Goal: Check status: Check status

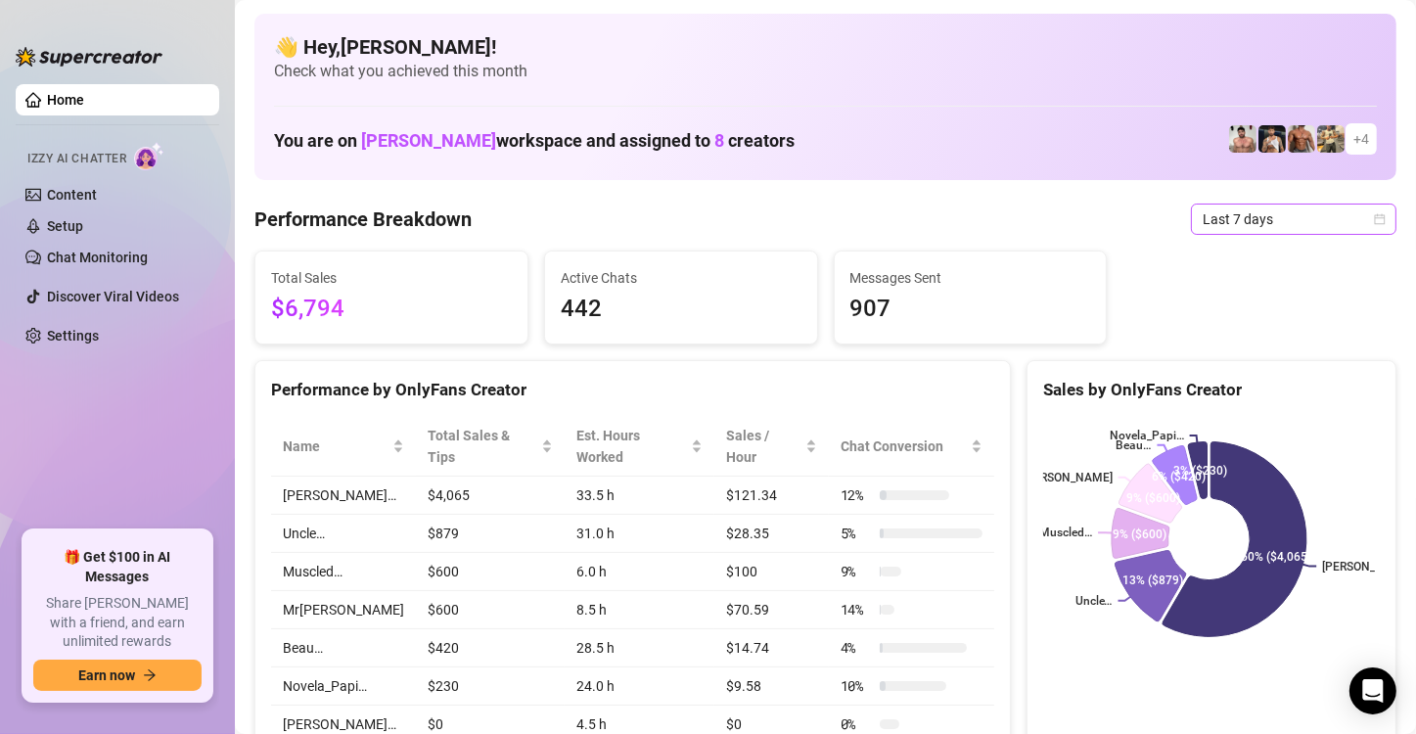
click at [1267, 224] on span "Last 7 days" at bounding box center [1294, 219] width 182 height 29
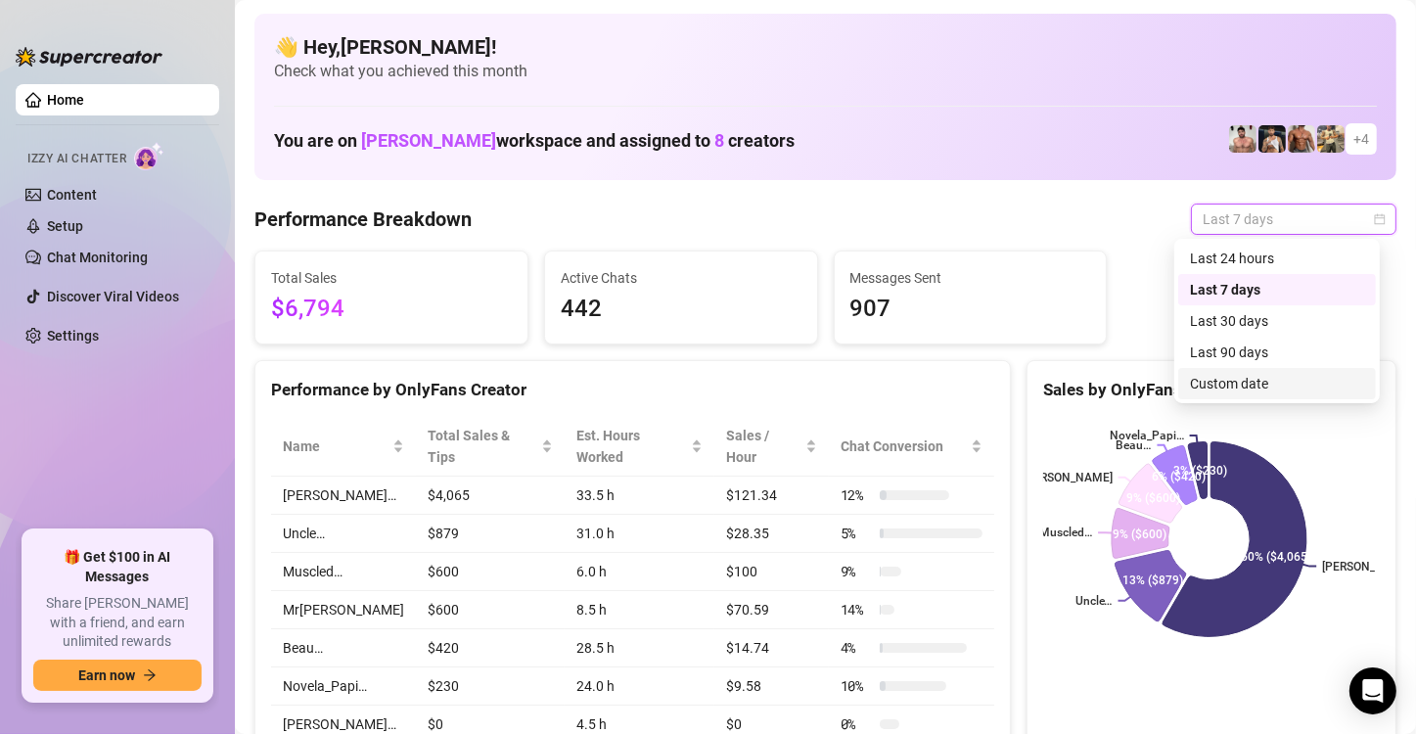
click at [1234, 389] on div "Custom date" at bounding box center [1277, 384] width 174 height 22
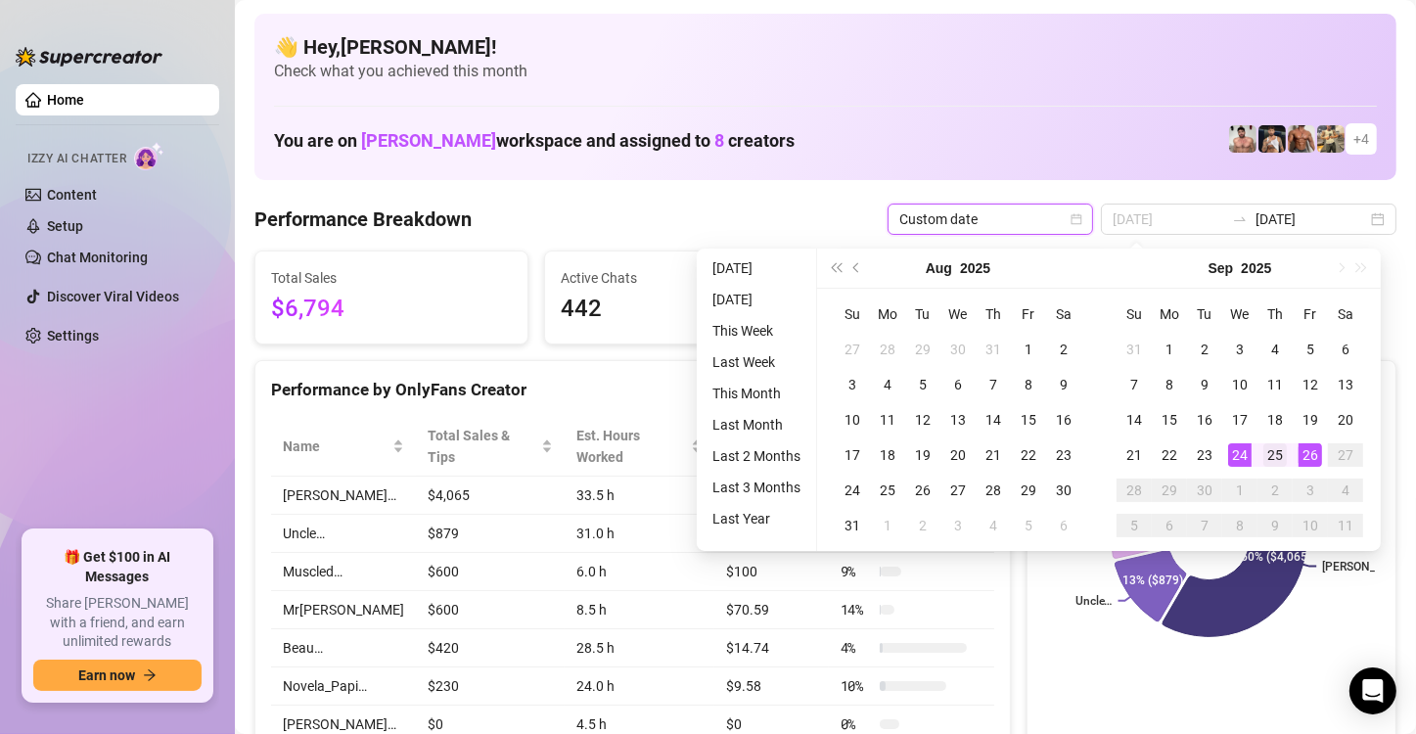
type input "[DATE]"
click at [1276, 454] on div "25" at bounding box center [1274, 454] width 23 height 23
click at [1311, 456] on div "26" at bounding box center [1310, 454] width 23 height 23
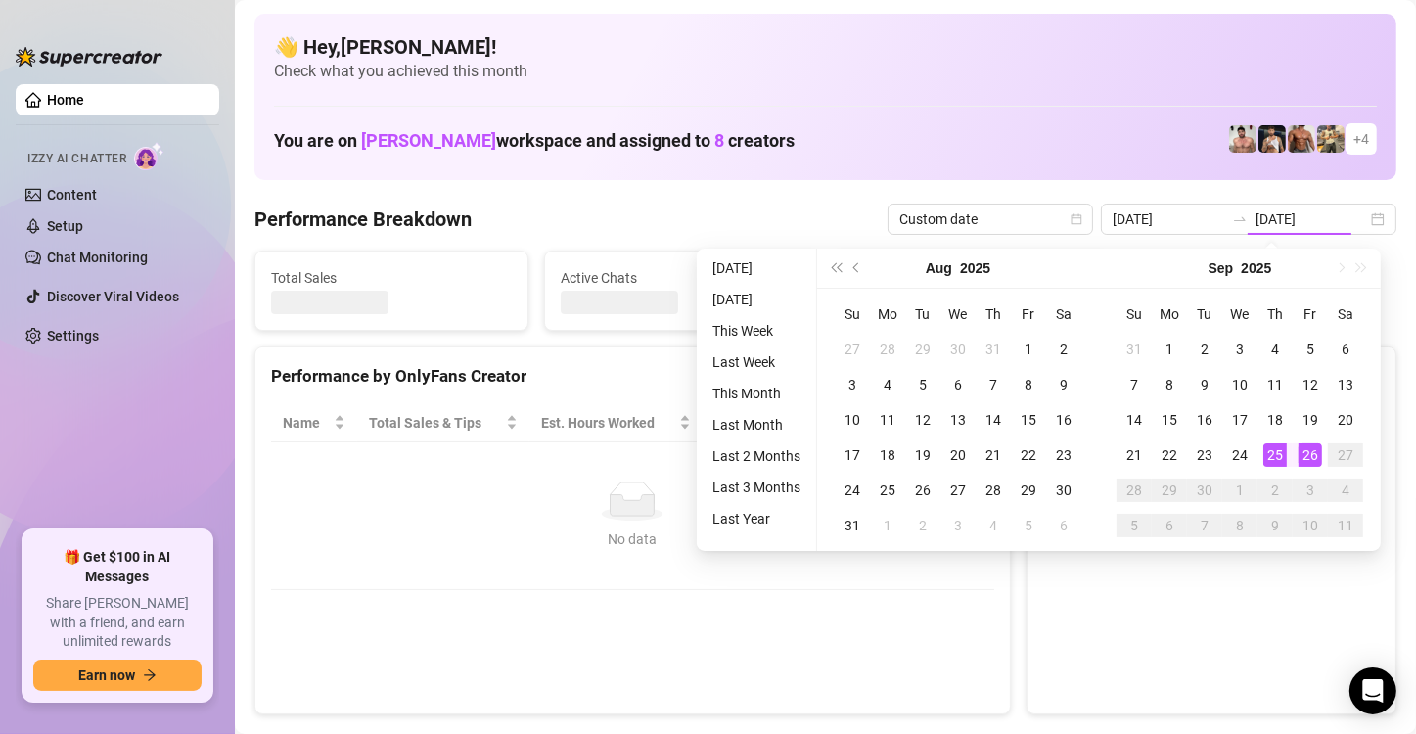
type input "[DATE]"
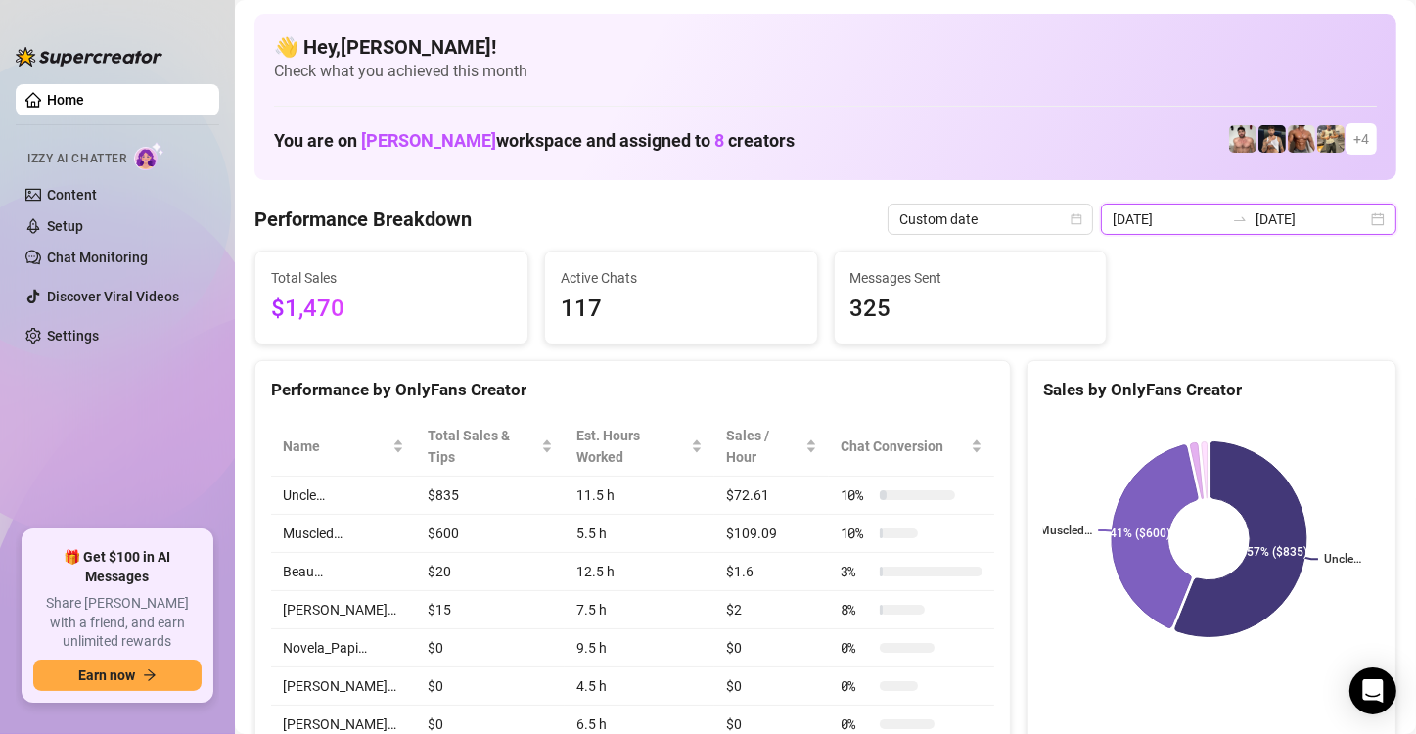
click at [1341, 223] on input "[DATE]" at bounding box center [1312, 219] width 112 height 22
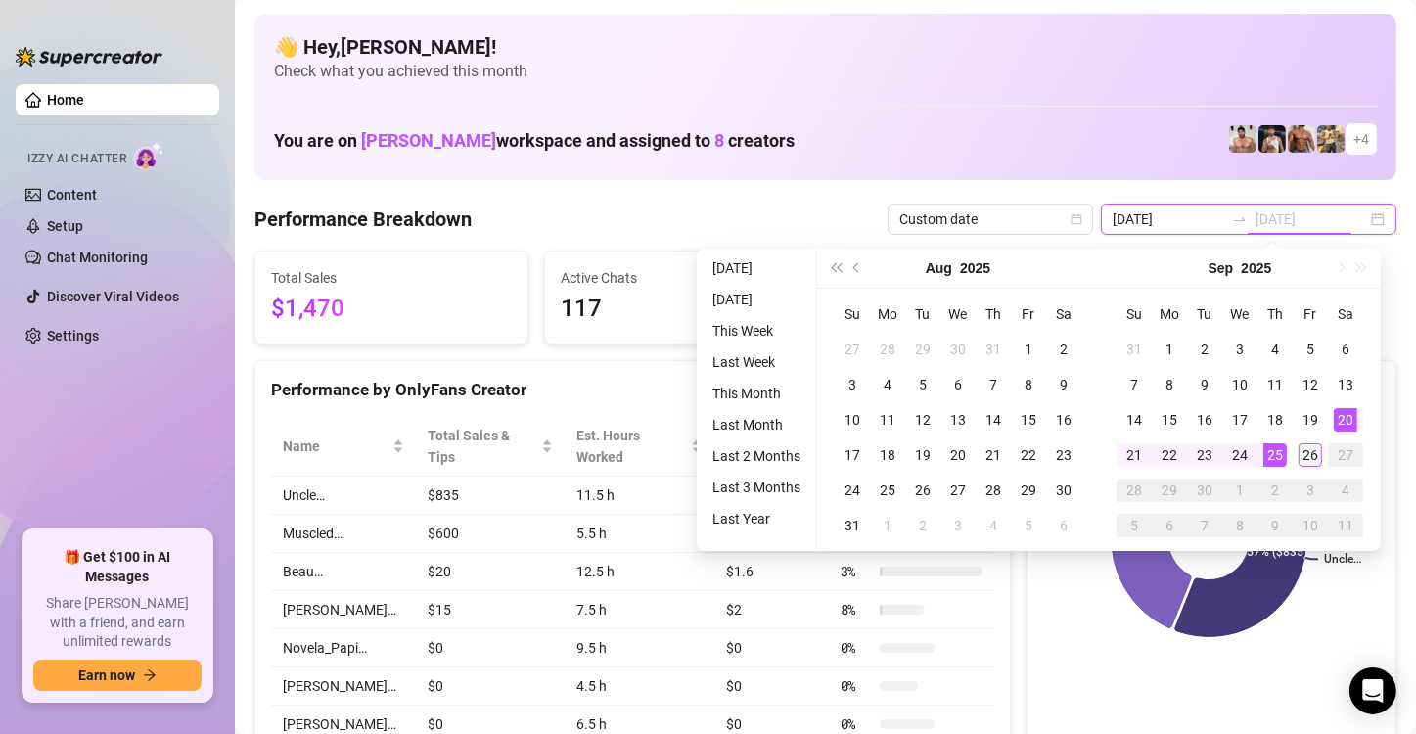
type input "[DATE]"
click at [1306, 454] on div "26" at bounding box center [1310, 454] width 23 height 23
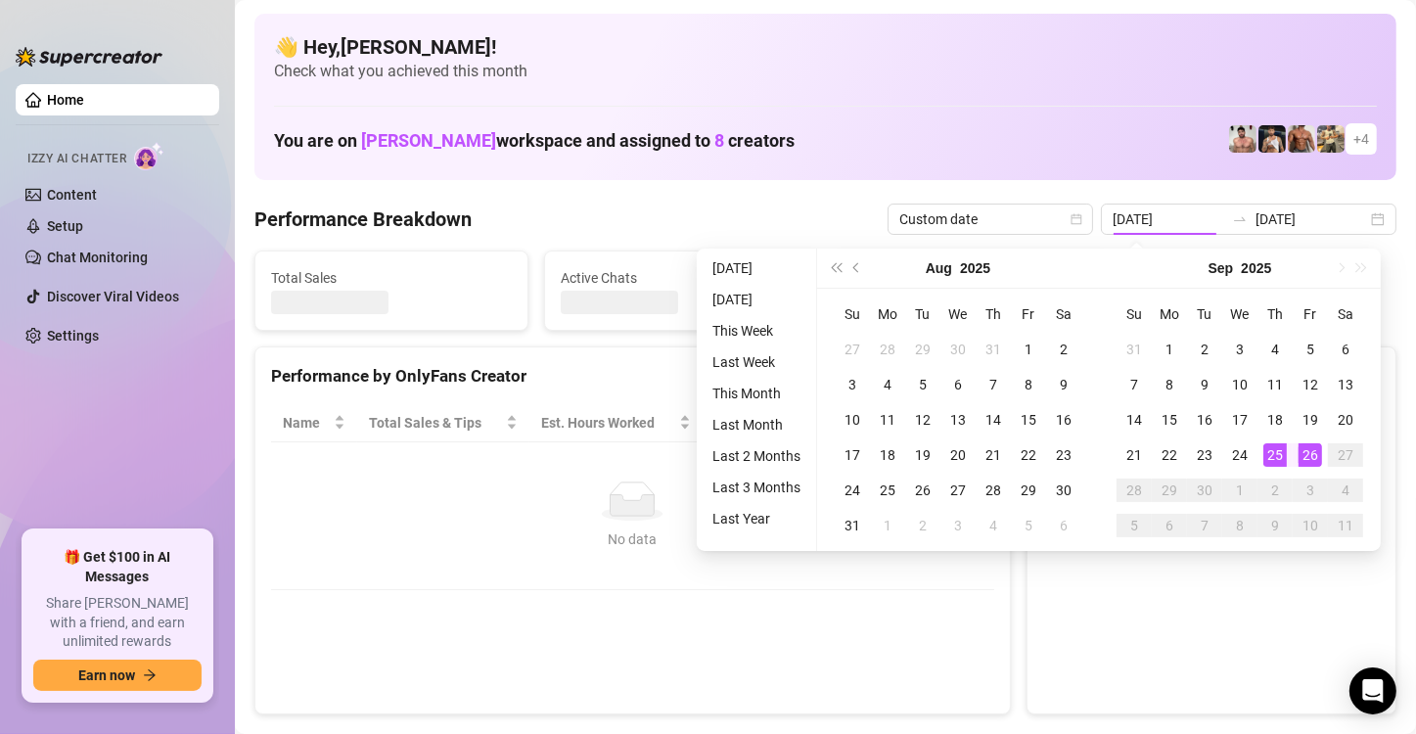
type input "[DATE]"
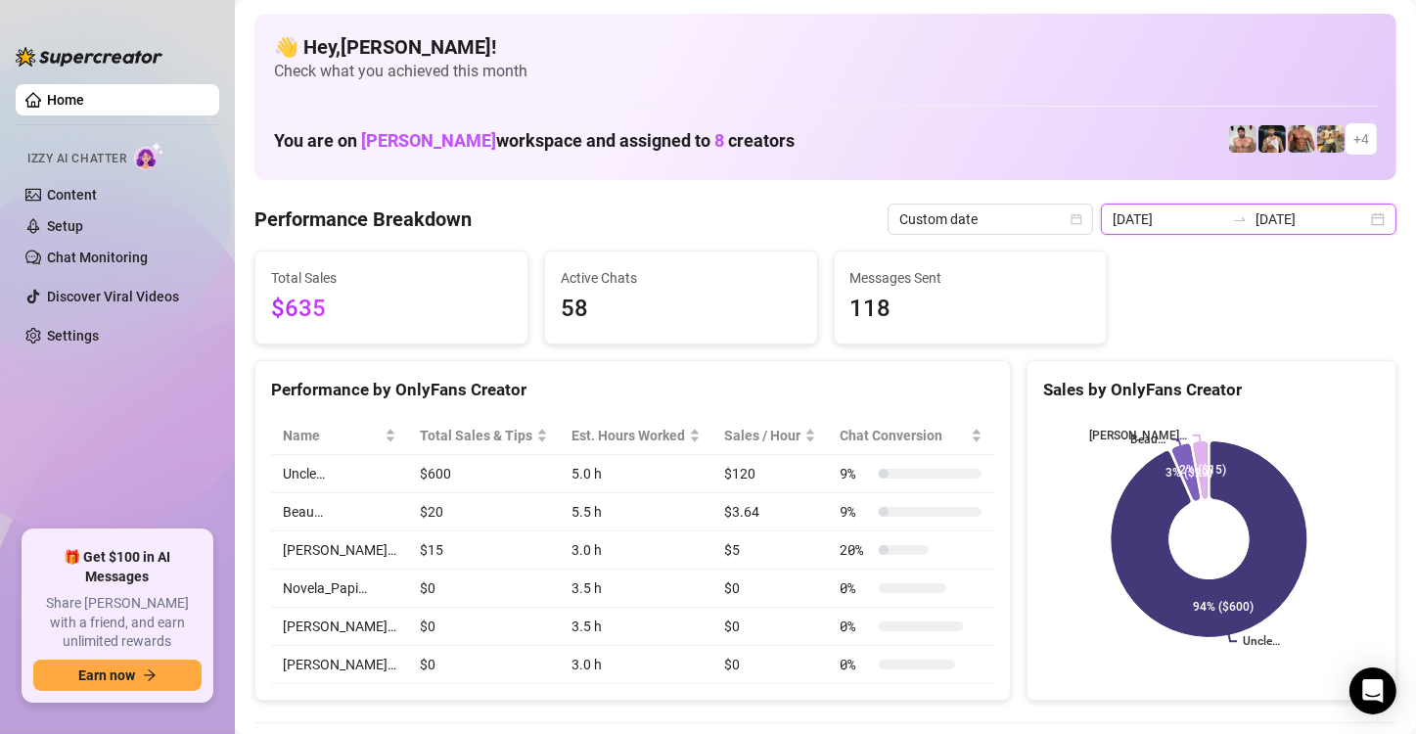
click at [1305, 223] on input "[DATE]" at bounding box center [1312, 219] width 112 height 22
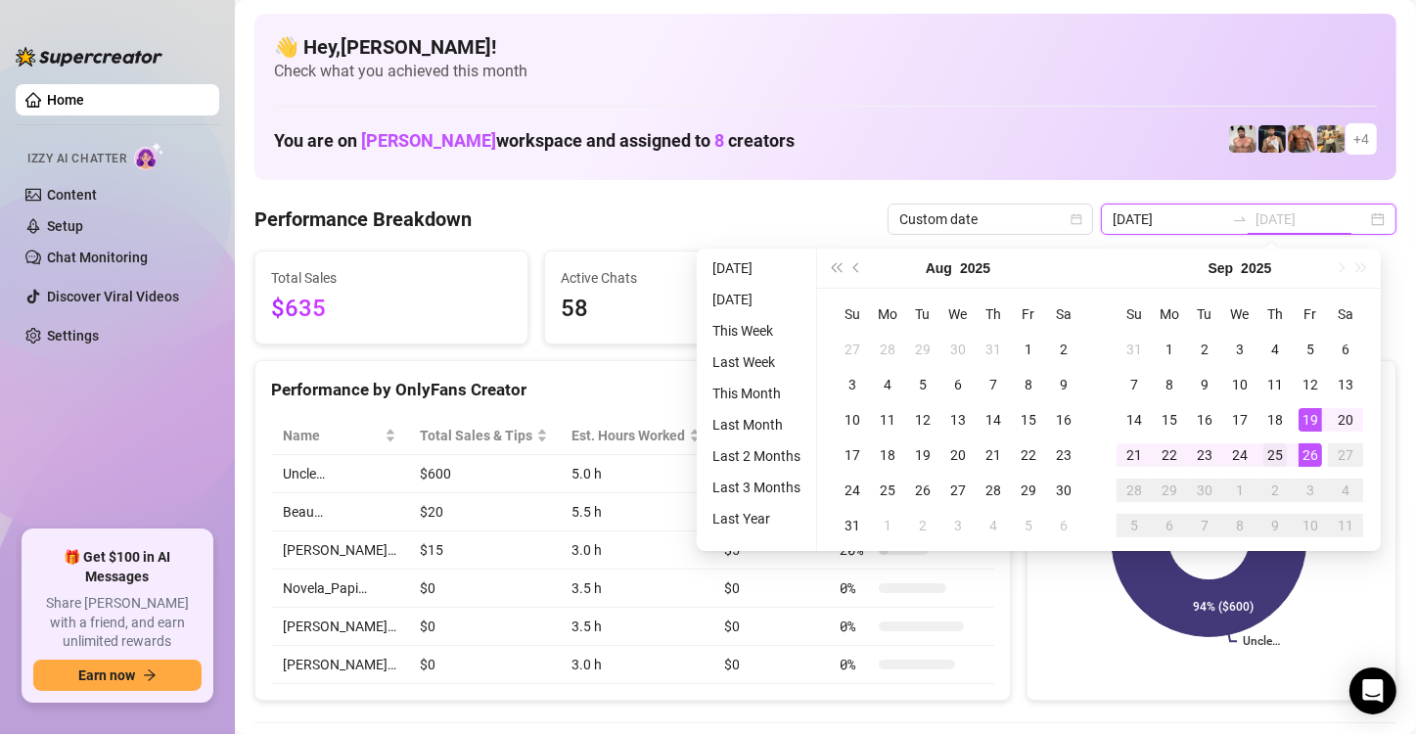
type input "[DATE]"
click at [1282, 448] on div "25" at bounding box center [1274, 454] width 23 height 23
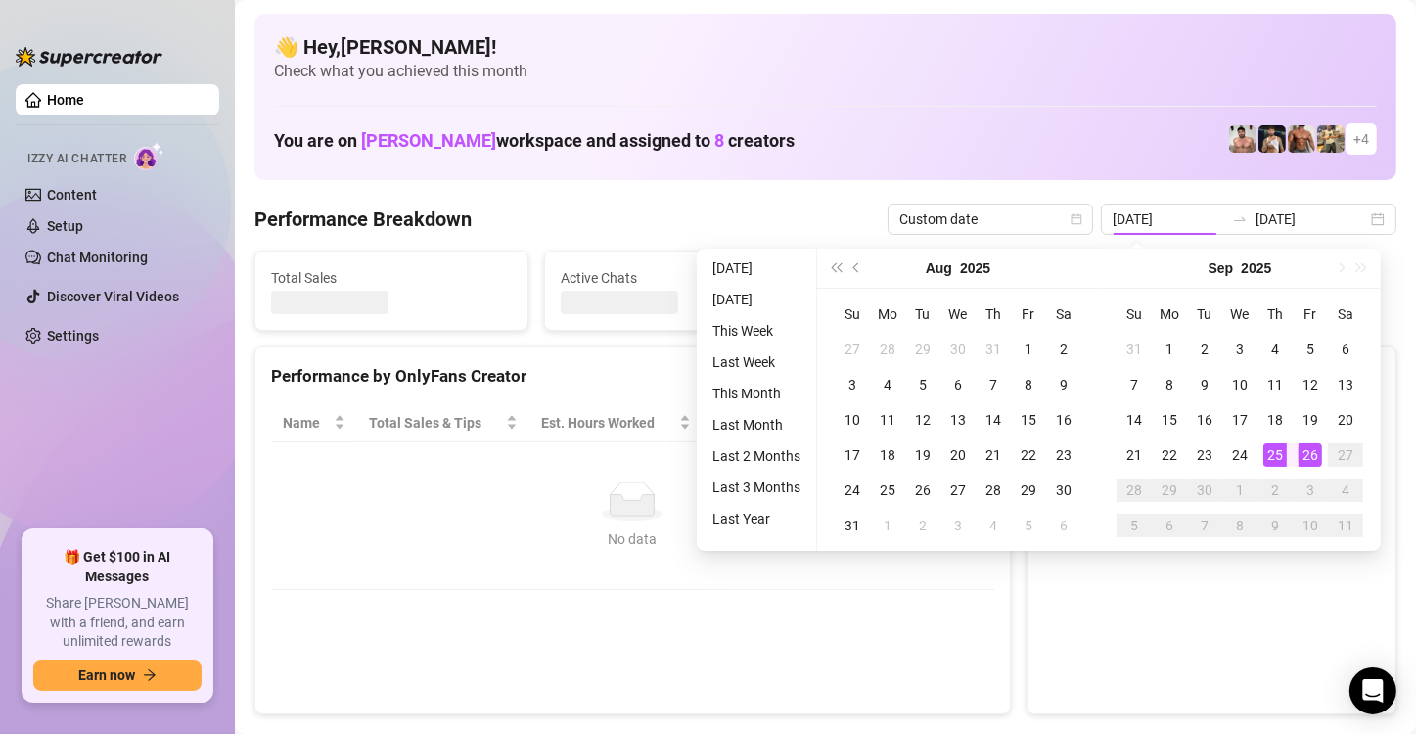
type input "[DATE]"
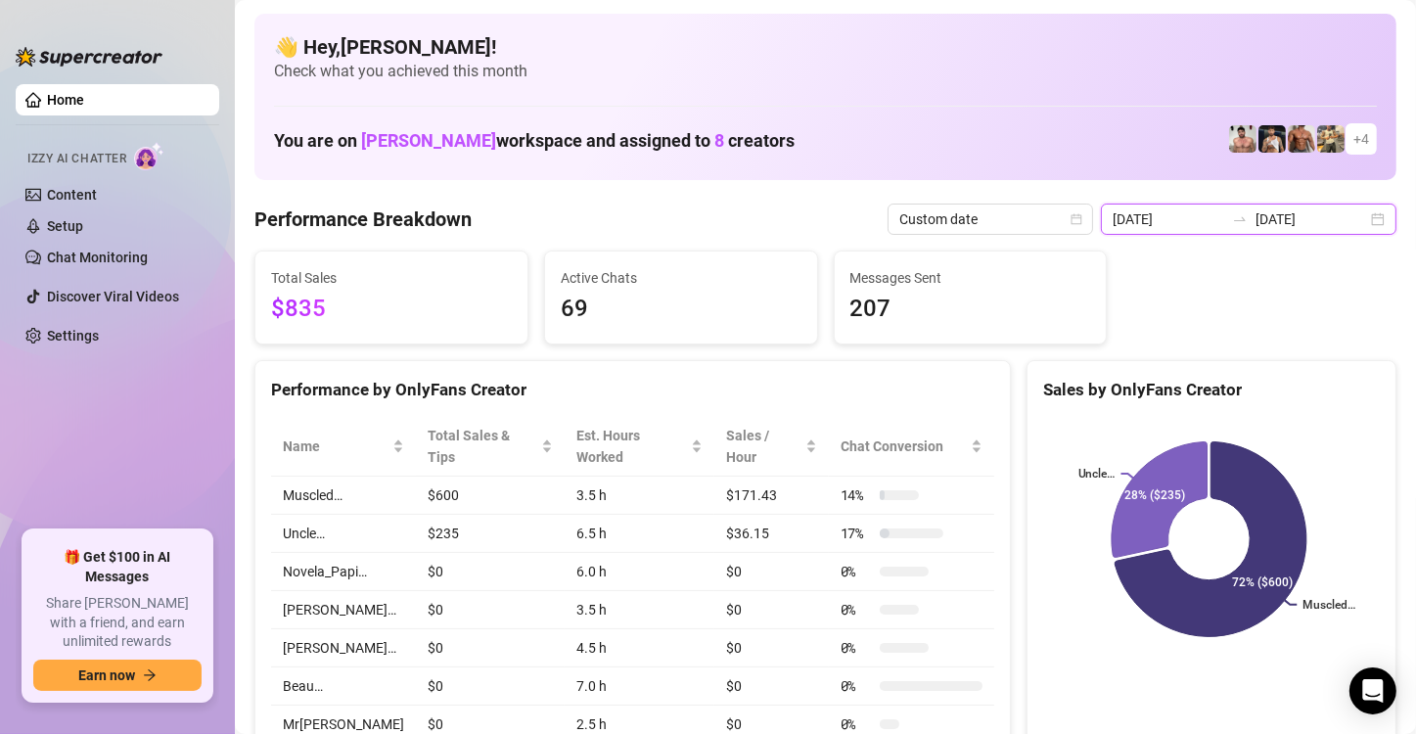
click at [1273, 216] on input "[DATE]" at bounding box center [1312, 219] width 112 height 22
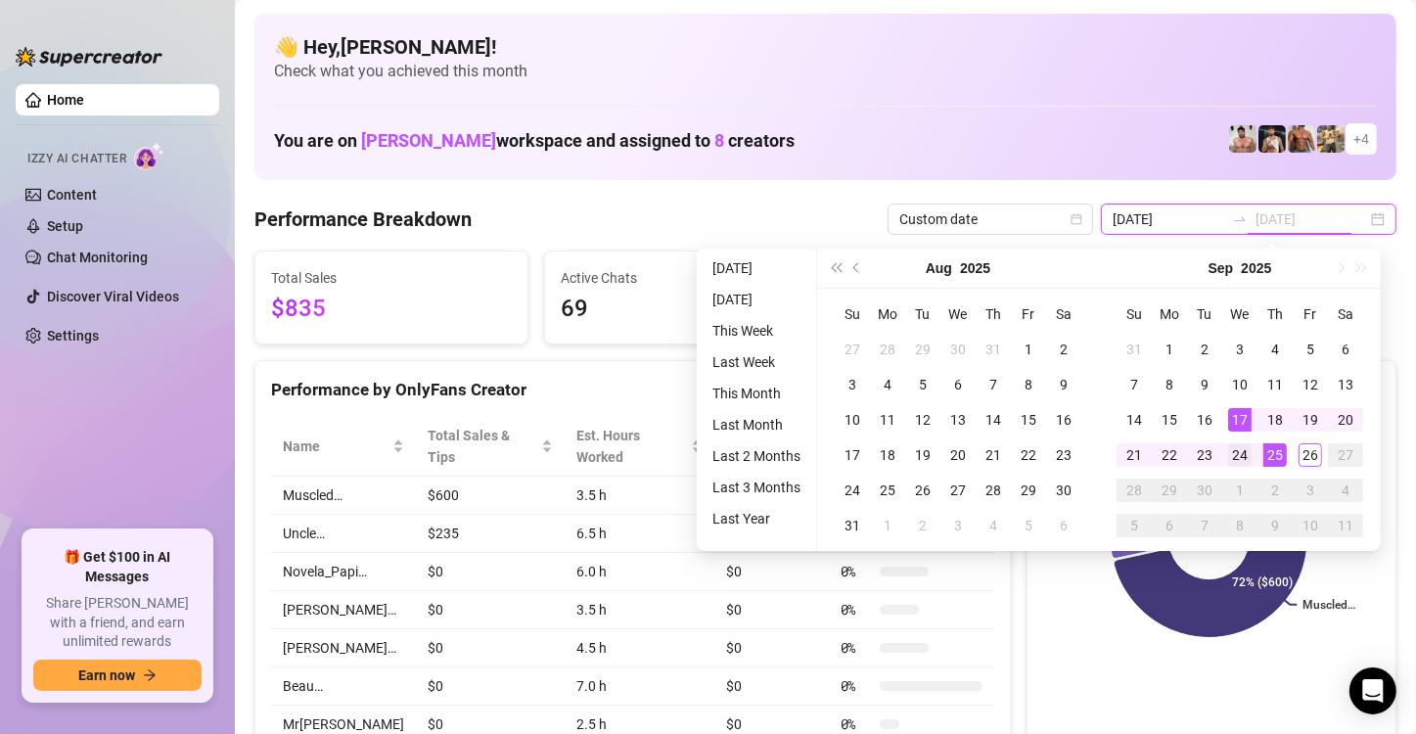
type input "[DATE]"
click at [1232, 453] on div "24" at bounding box center [1239, 454] width 23 height 23
type input "[DATE]"
click at [1138, 454] on div "21" at bounding box center [1133, 454] width 23 height 23
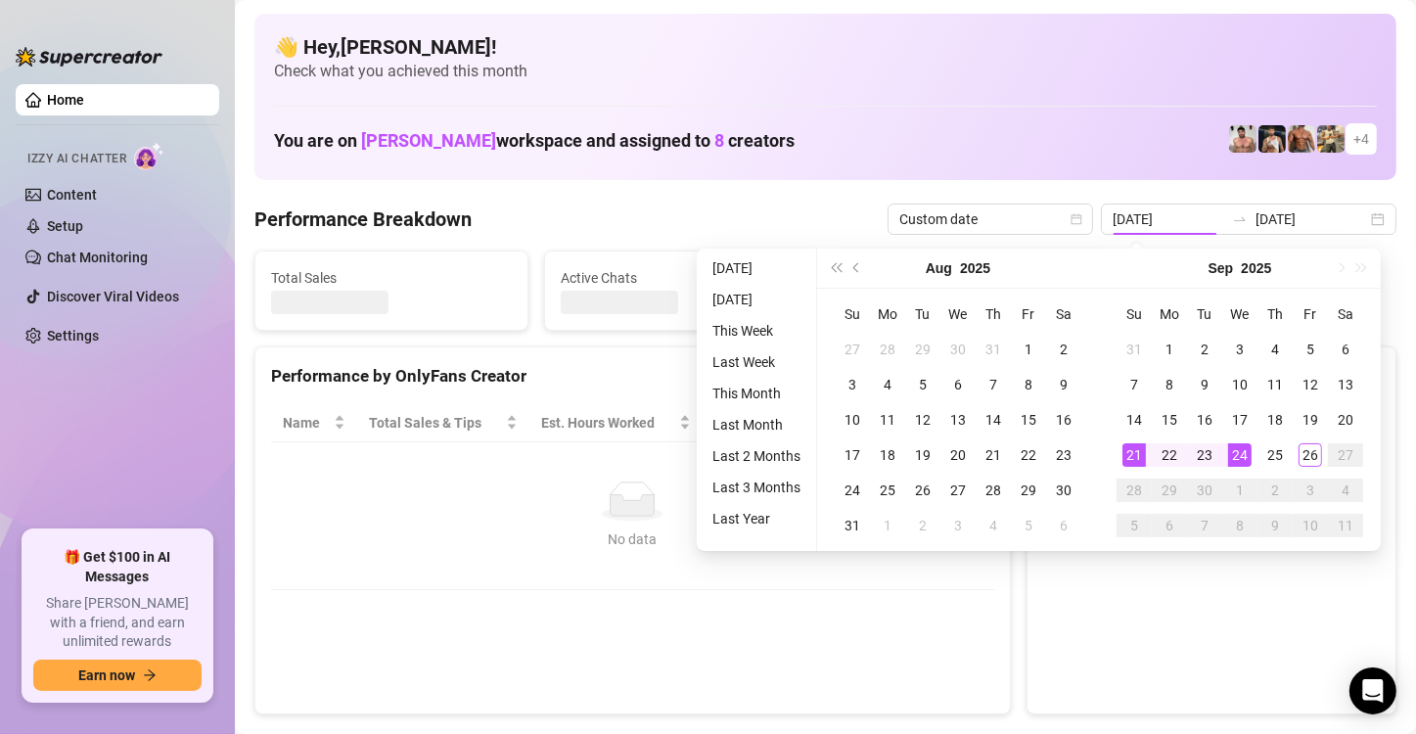
type input "[DATE]"
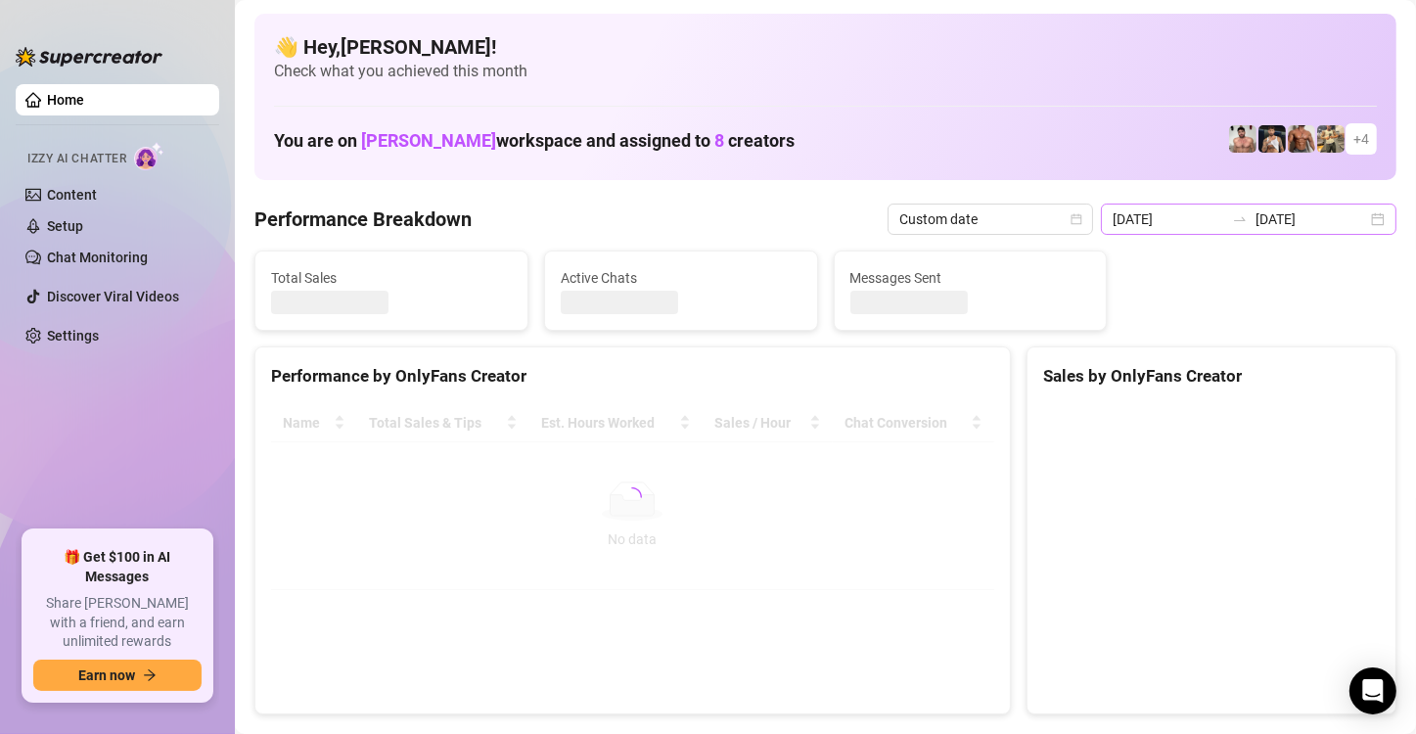
click at [1361, 219] on div "[DATE] [DATE]" at bounding box center [1249, 219] width 296 height 31
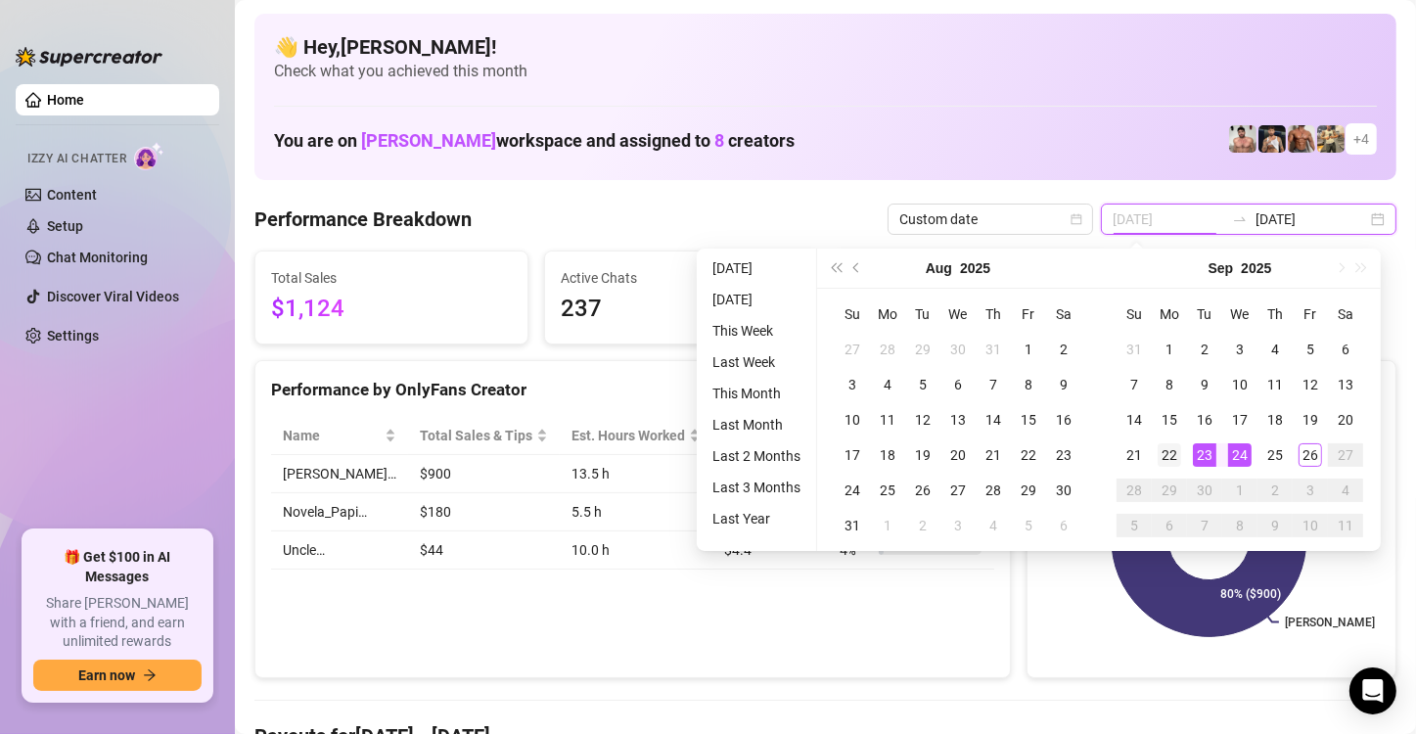
type input "[DATE]"
click at [1173, 454] on div "22" at bounding box center [1169, 454] width 23 height 23
type input "[DATE]"
click at [1203, 454] on div "23" at bounding box center [1204, 454] width 23 height 23
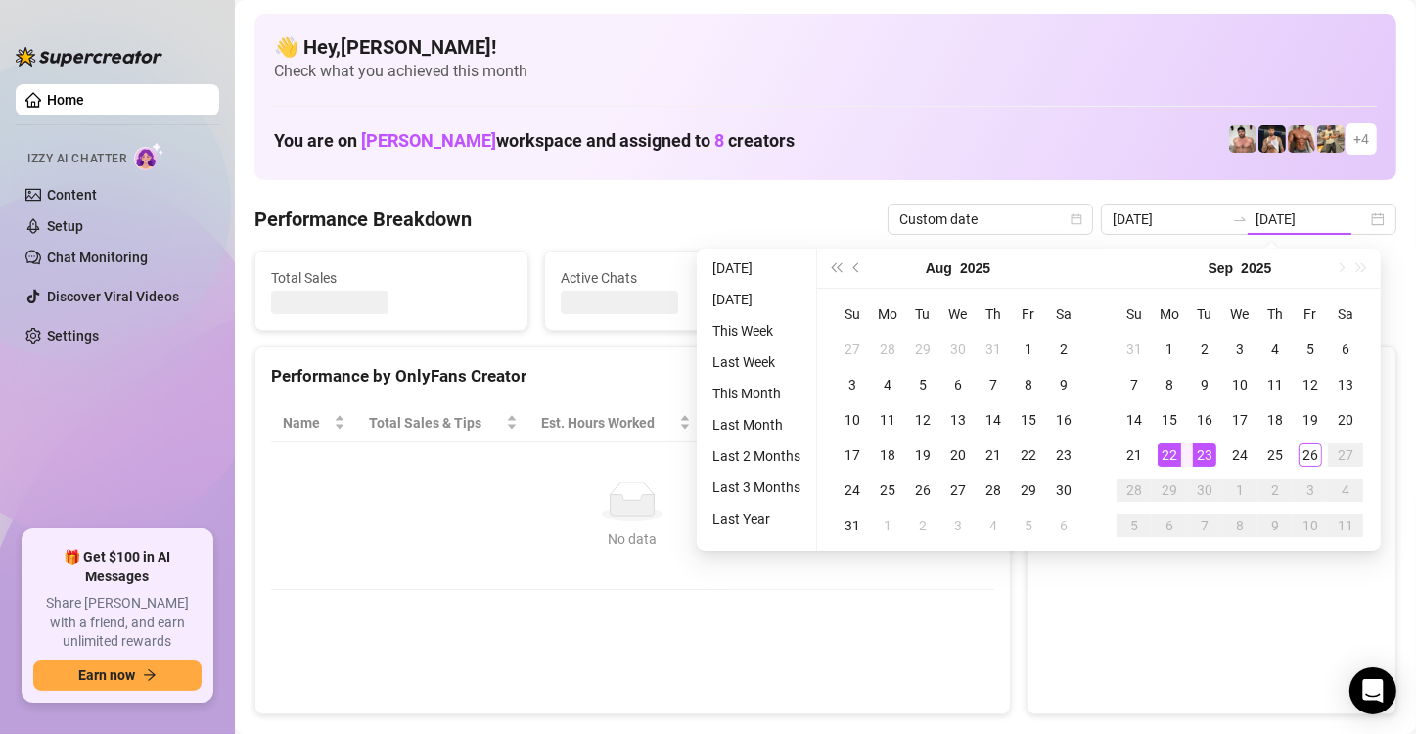
type input "[DATE]"
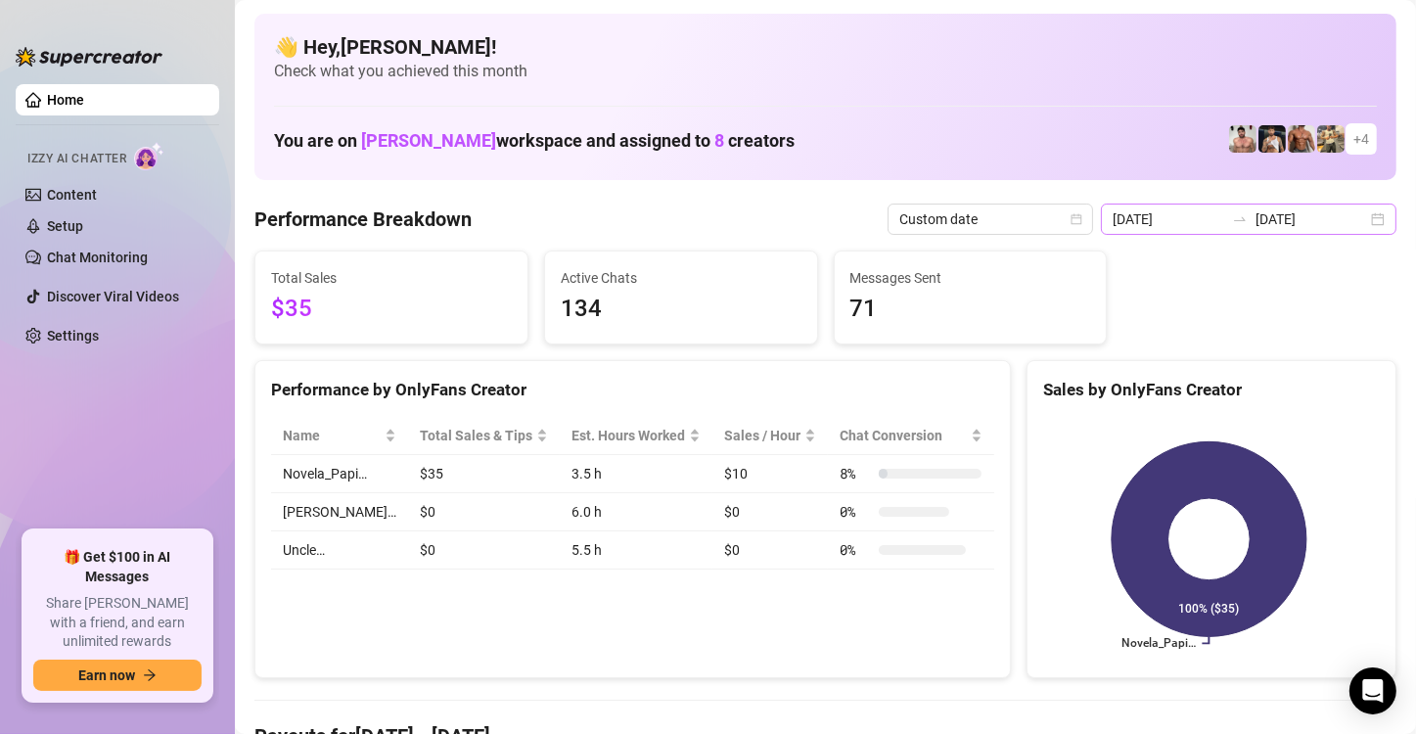
click at [1232, 207] on div "[DATE] [DATE]" at bounding box center [1249, 219] width 296 height 31
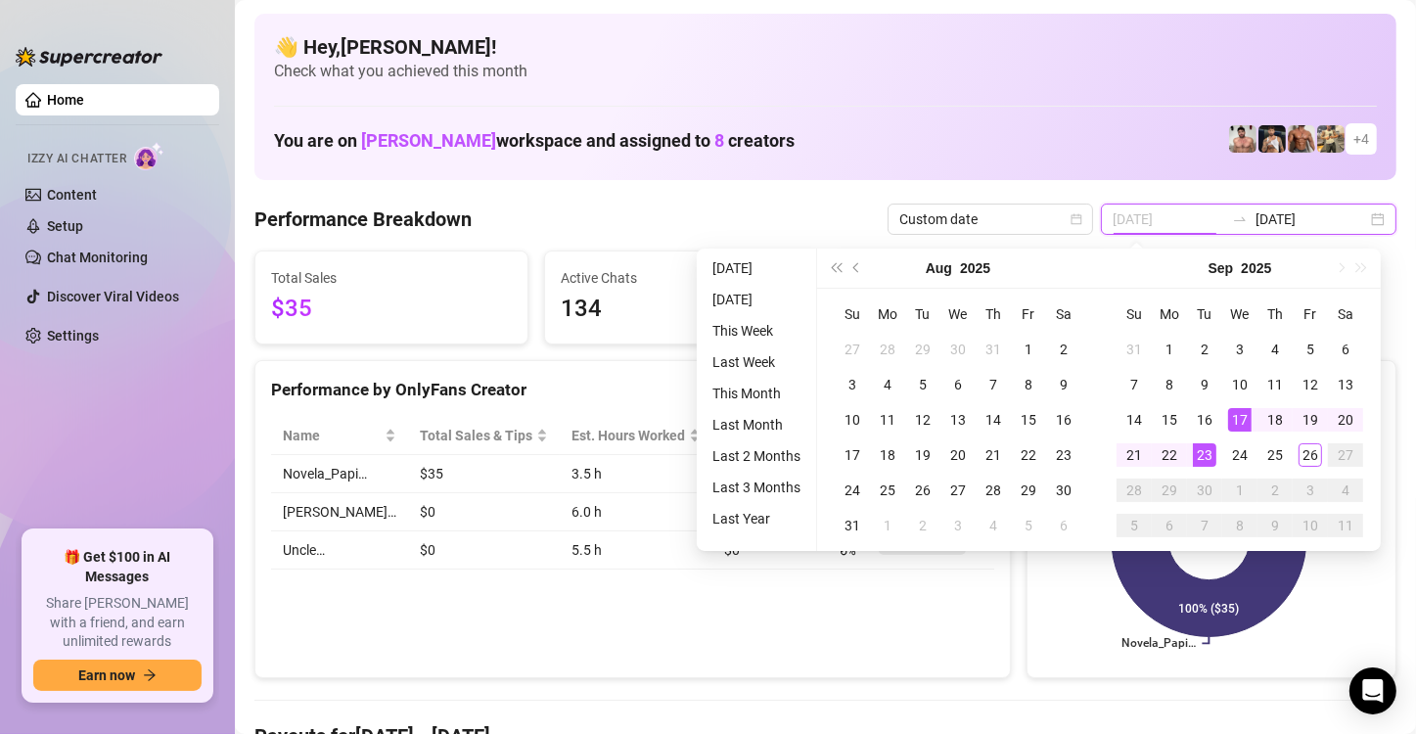
type input "[DATE]"
click at [1211, 459] on div "23" at bounding box center [1204, 454] width 23 height 23
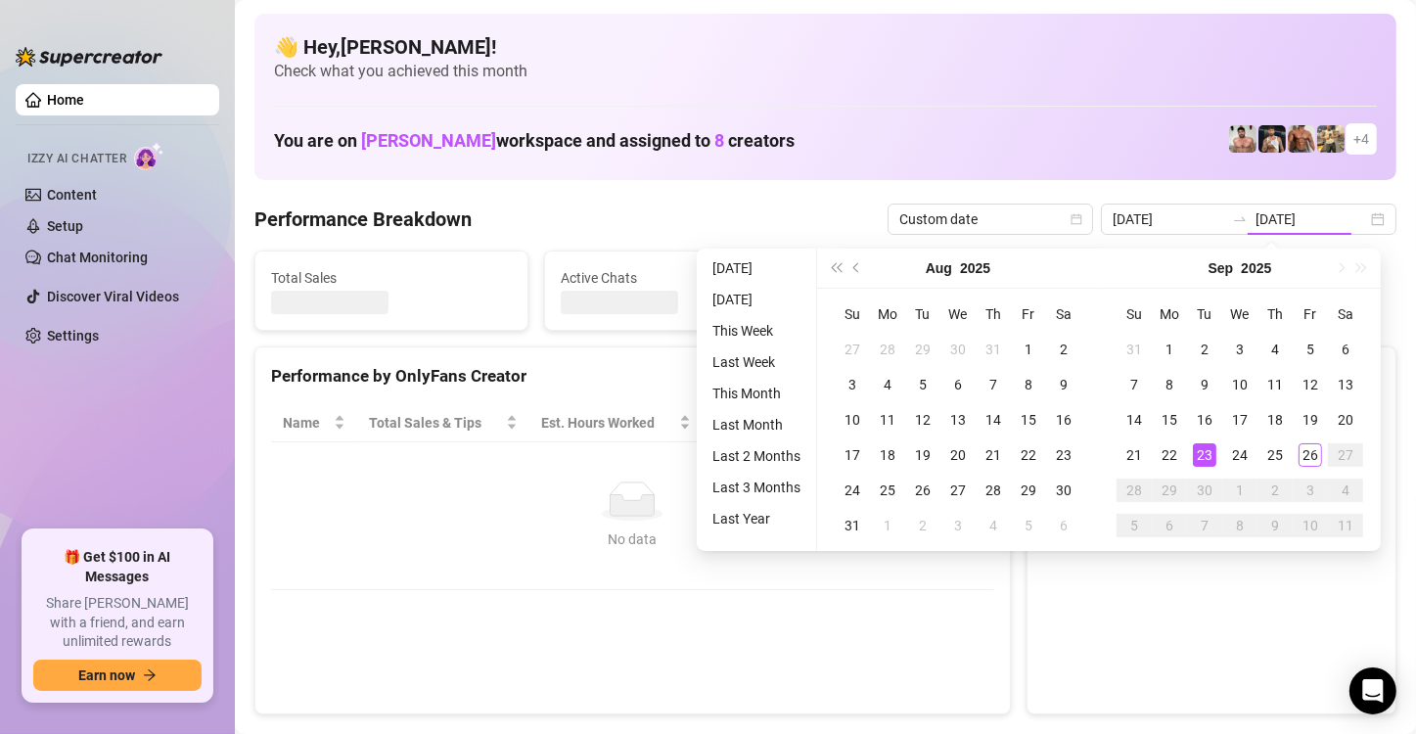
type input "[DATE]"
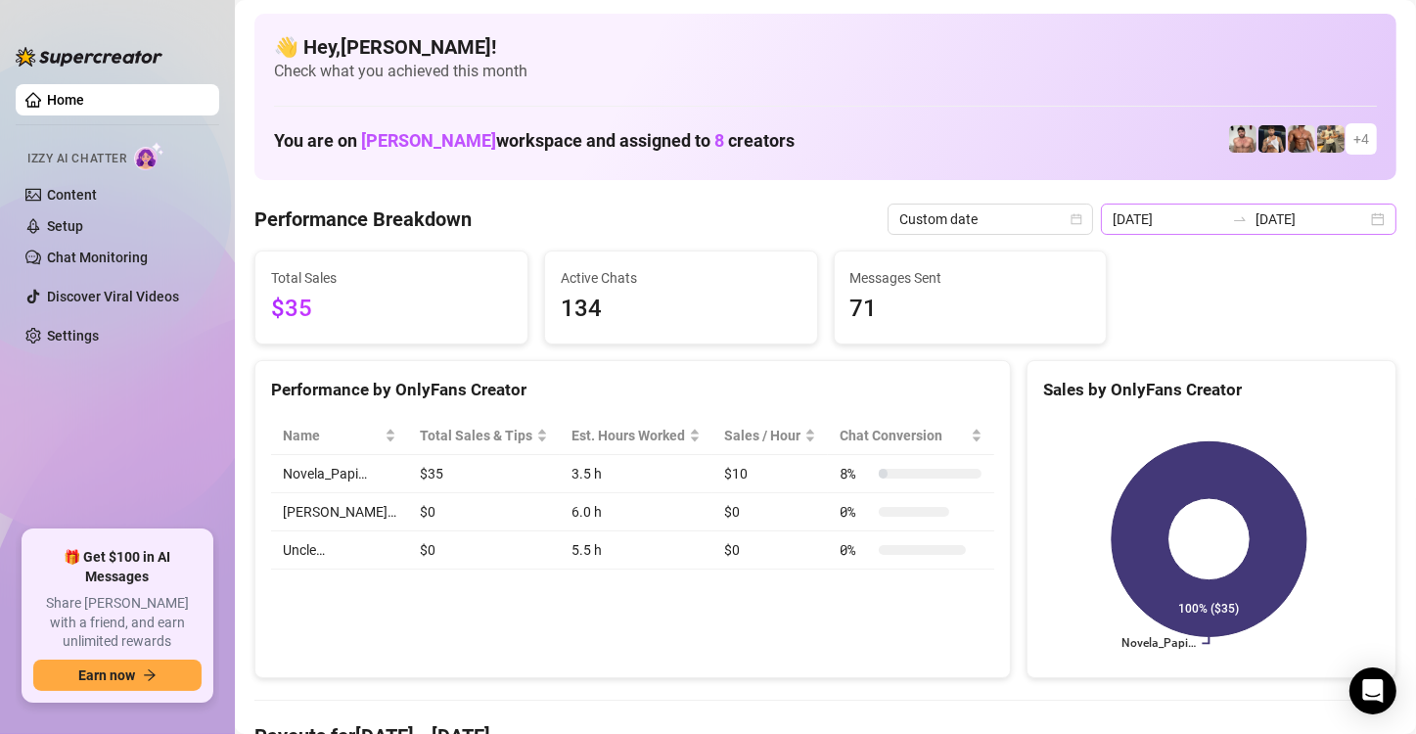
click at [1288, 204] on div "[DATE] [DATE]" at bounding box center [1249, 219] width 296 height 31
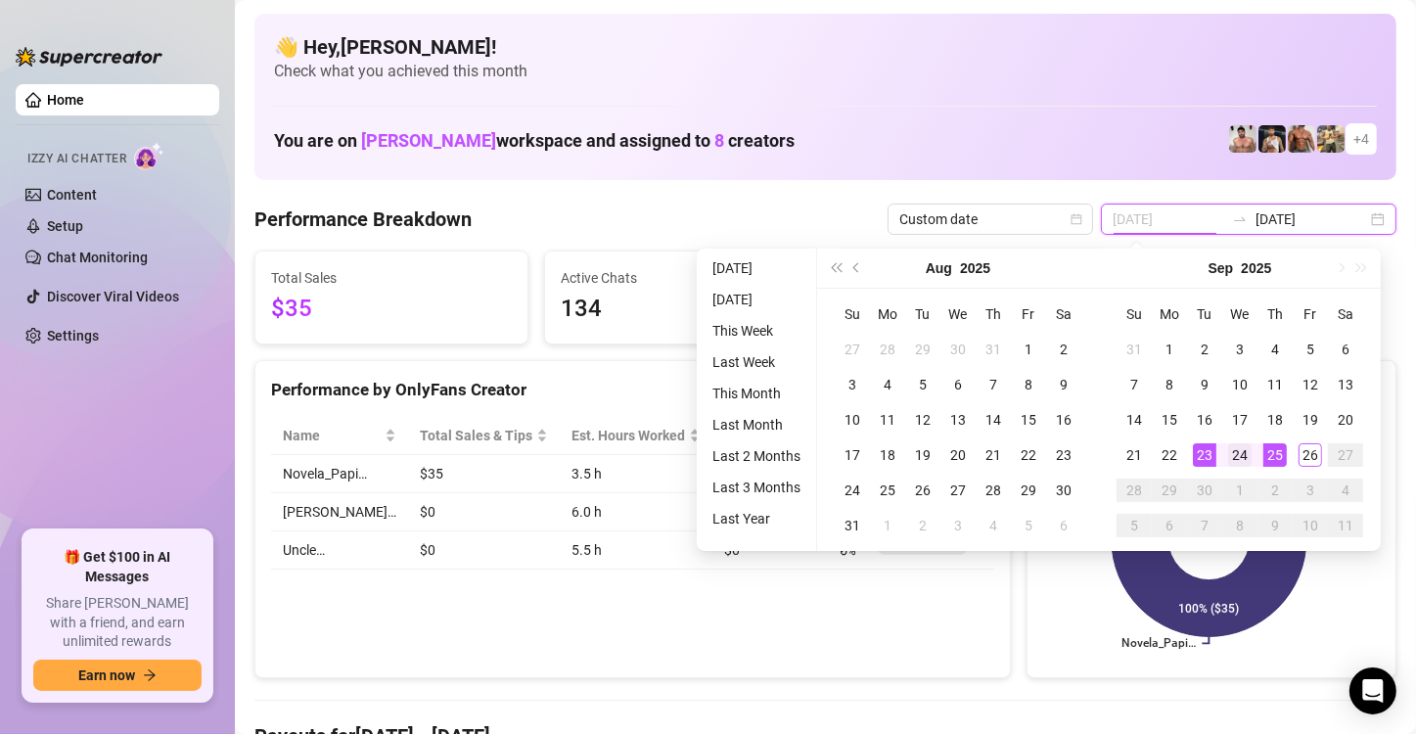
type input "[DATE]"
click at [1239, 451] on div "24" at bounding box center [1239, 454] width 23 height 23
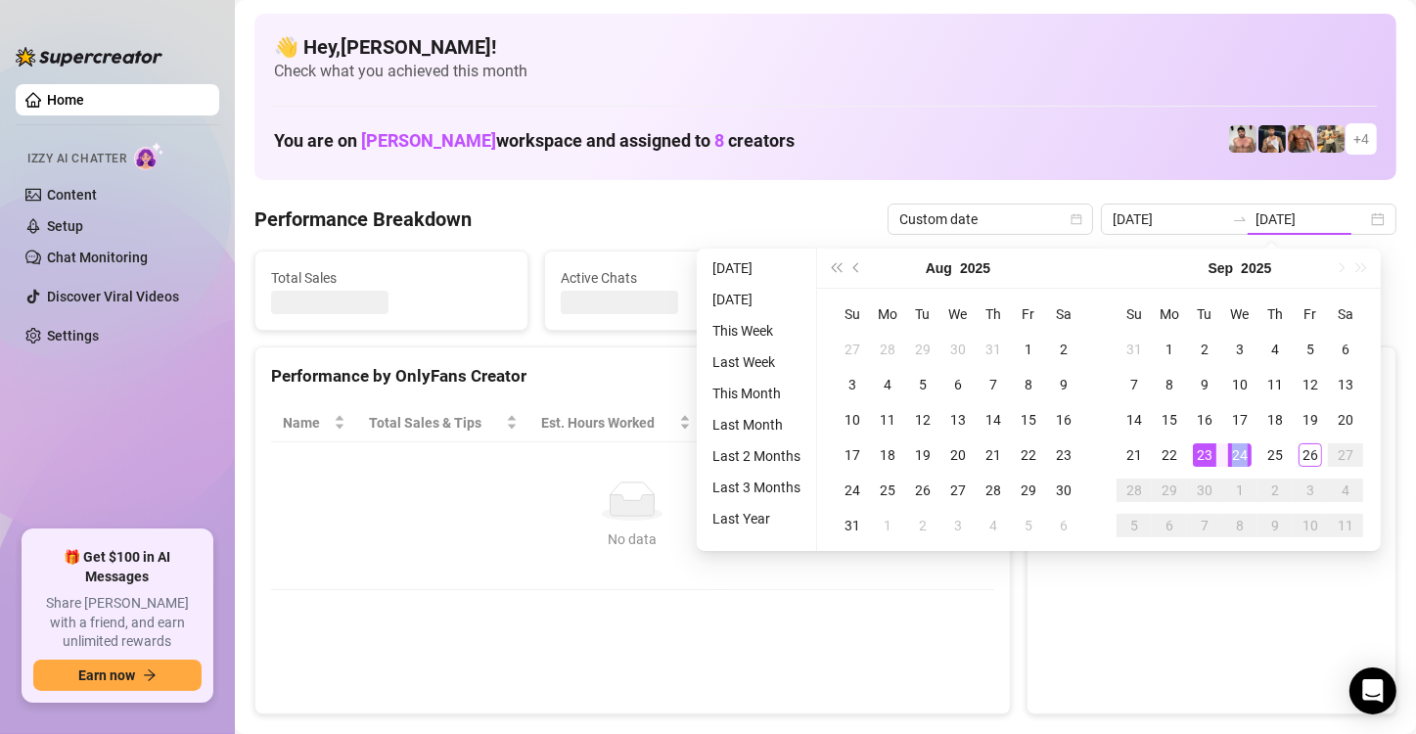
type input "[DATE]"
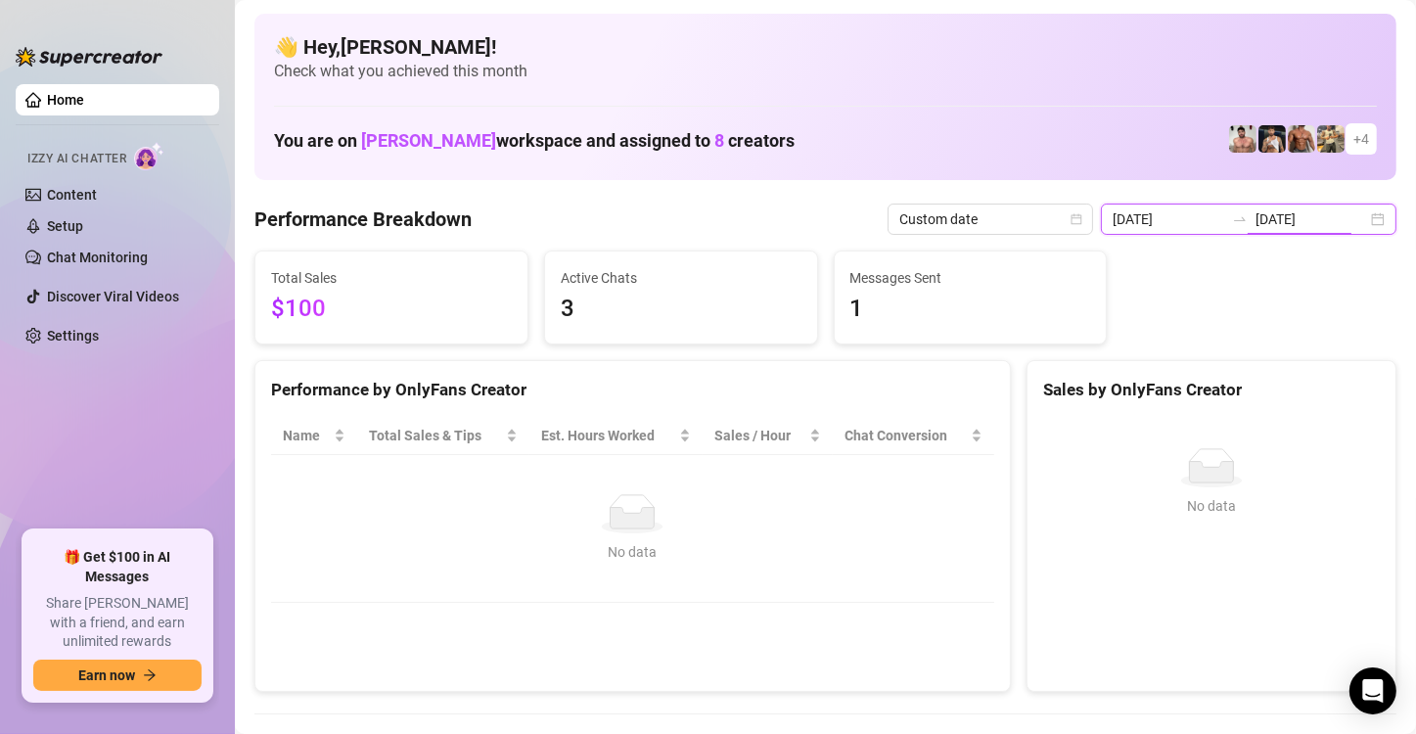
click at [1275, 227] on input "[DATE]" at bounding box center [1312, 219] width 112 height 22
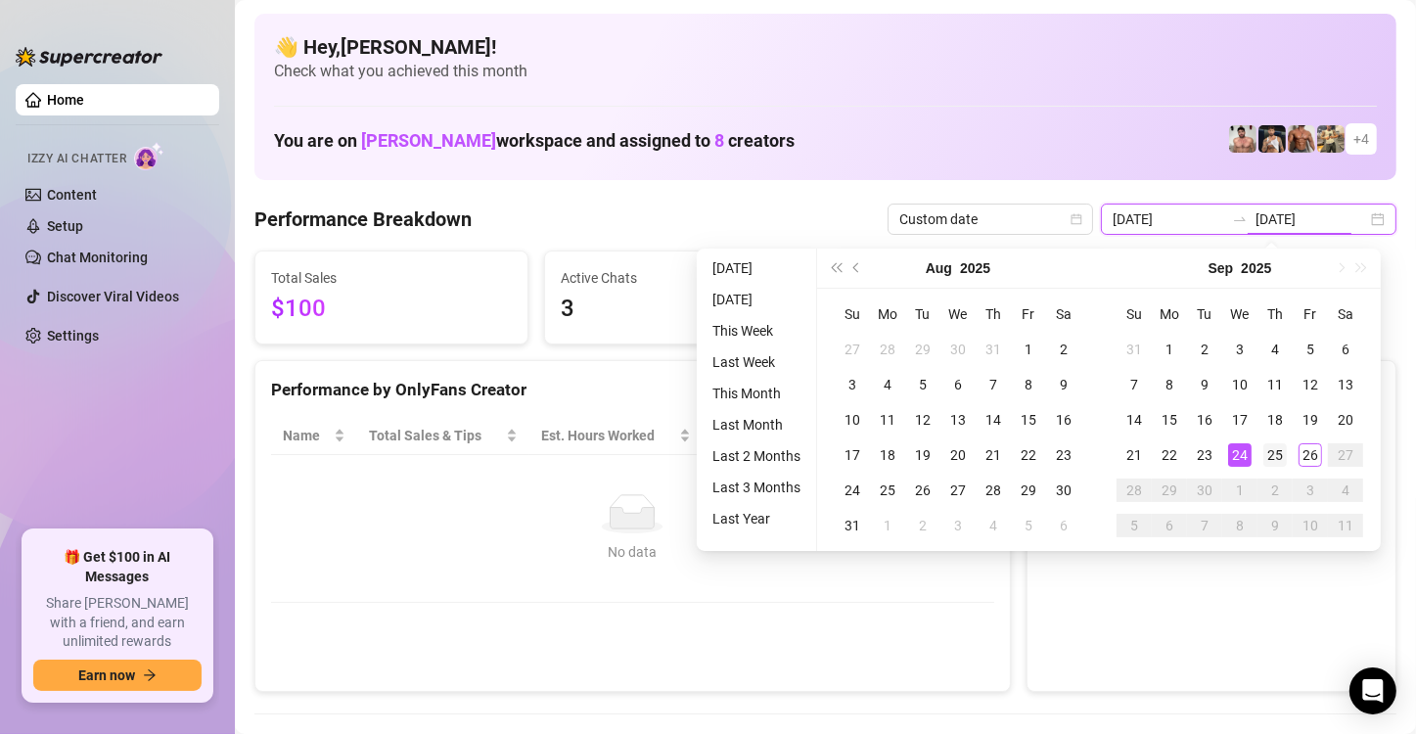
type input "[DATE]"
click at [1274, 461] on div "25" at bounding box center [1274, 454] width 23 height 23
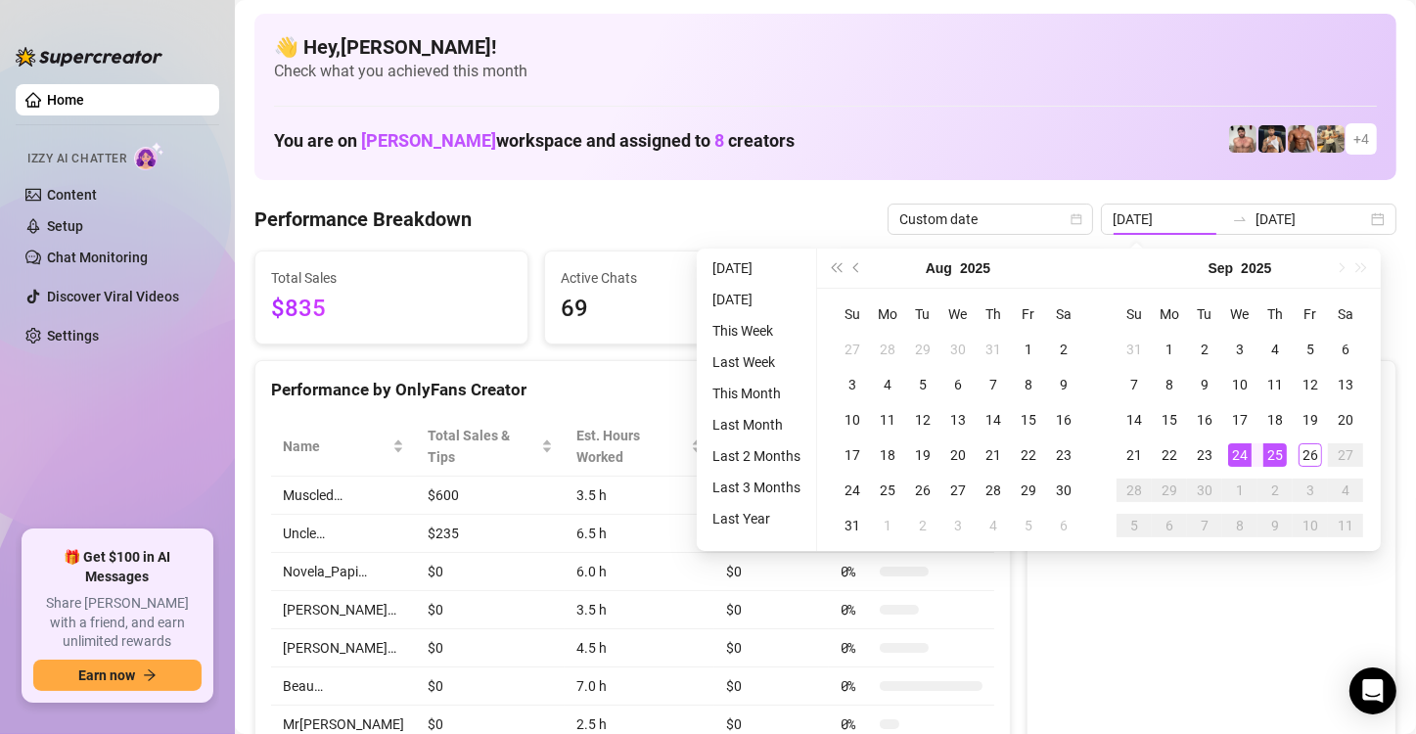
type input "[DATE]"
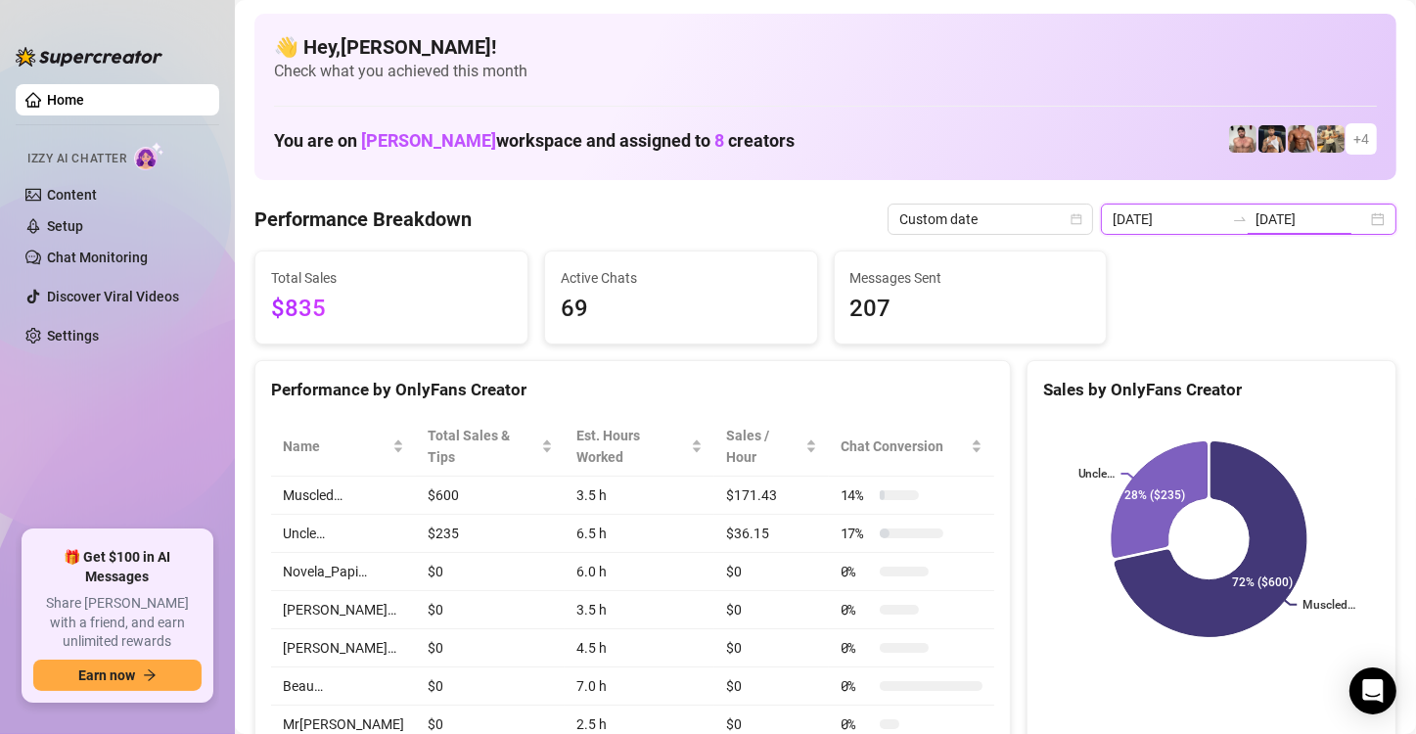
click at [1329, 227] on input "[DATE]" at bounding box center [1312, 219] width 112 height 22
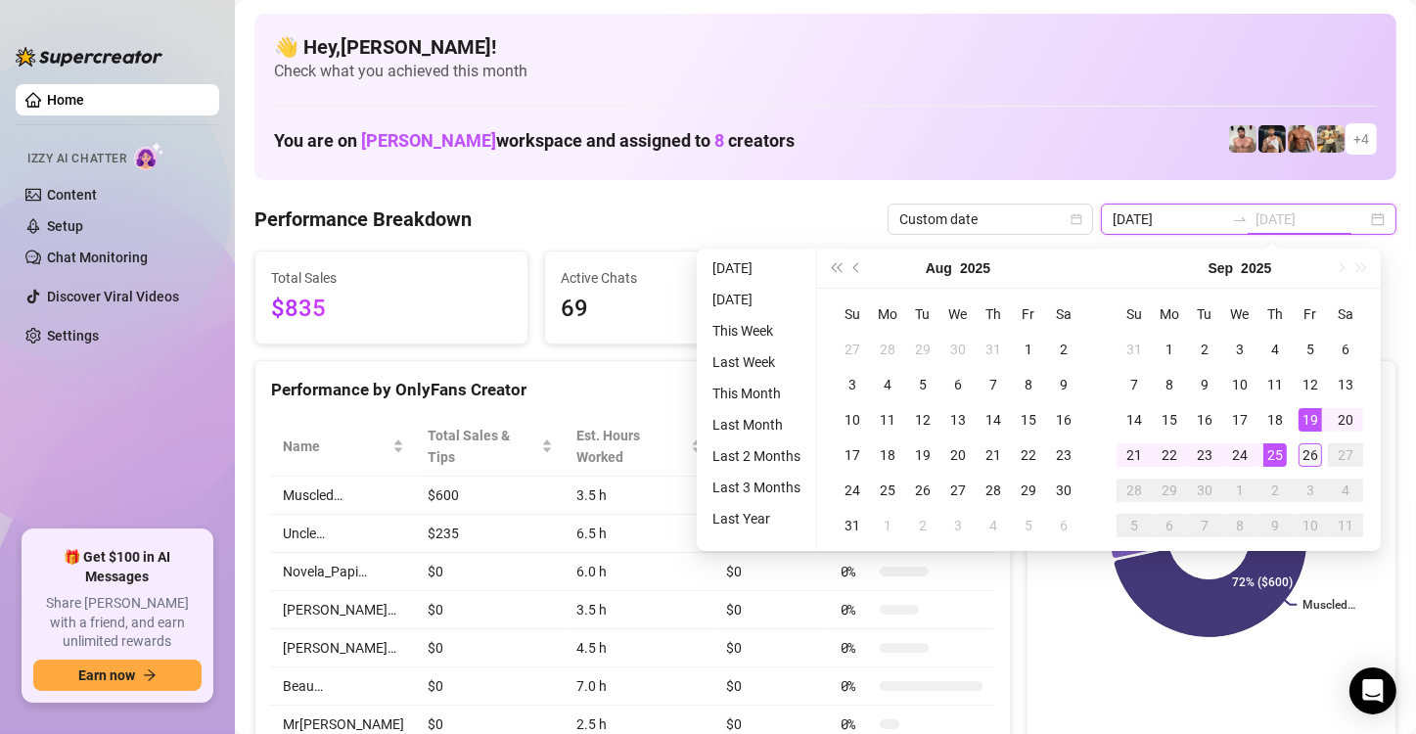
type input "[DATE]"
click at [1305, 454] on div "26" at bounding box center [1310, 454] width 23 height 23
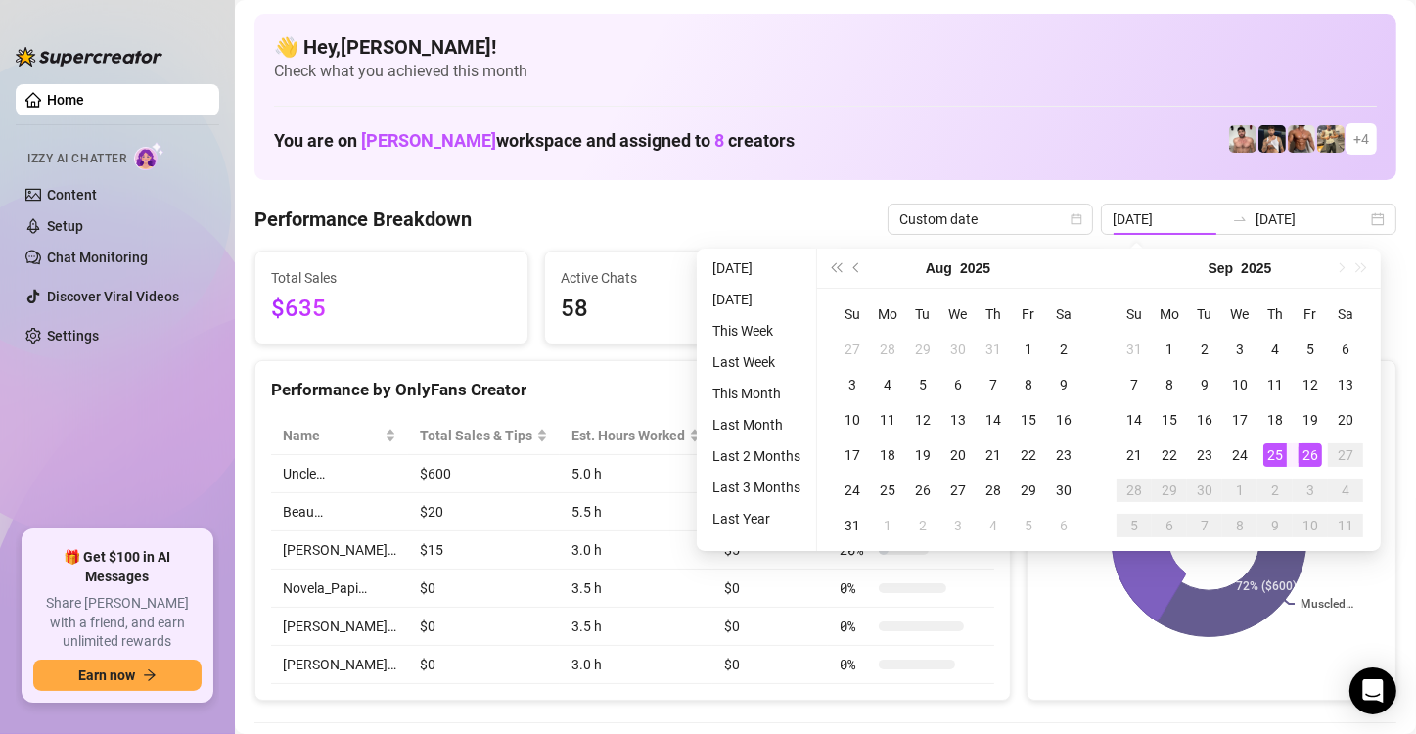
type input "[DATE]"
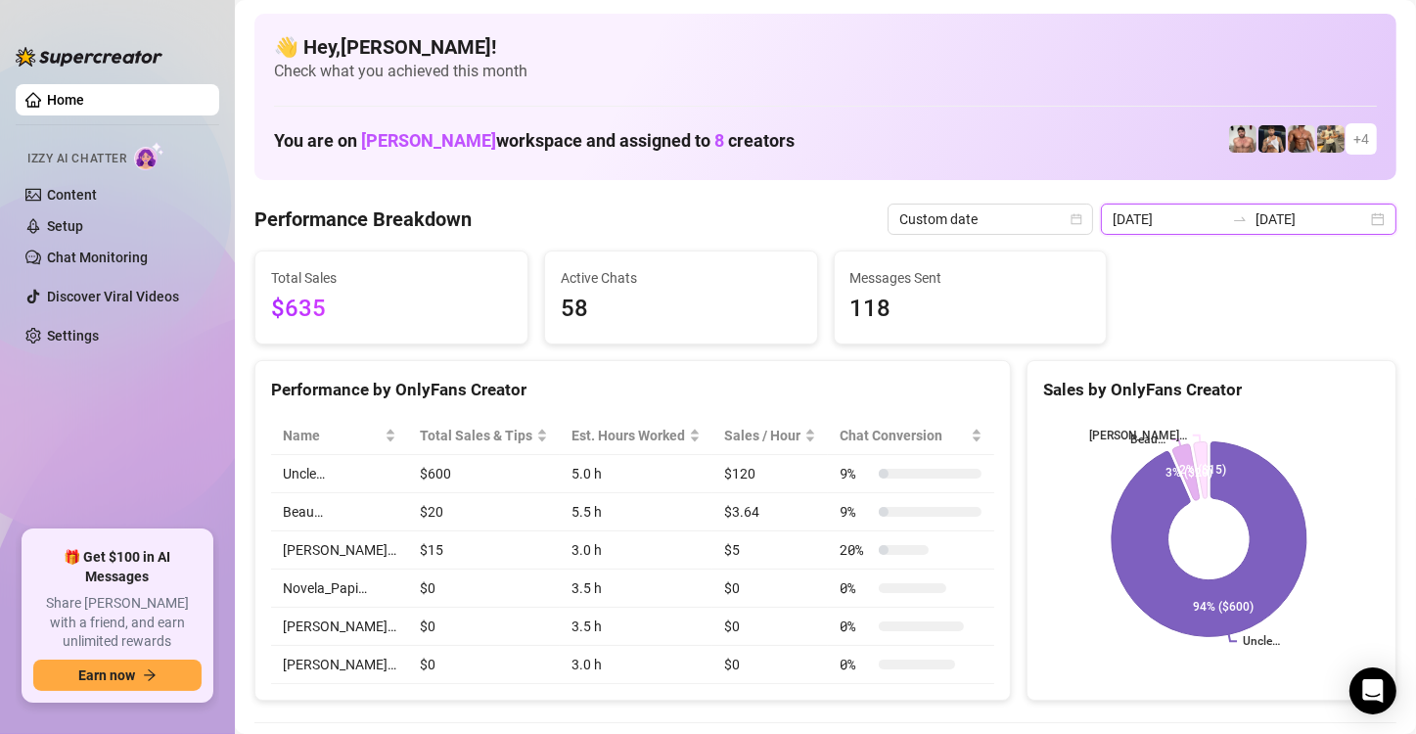
click at [1335, 215] on input "[DATE]" at bounding box center [1312, 219] width 112 height 22
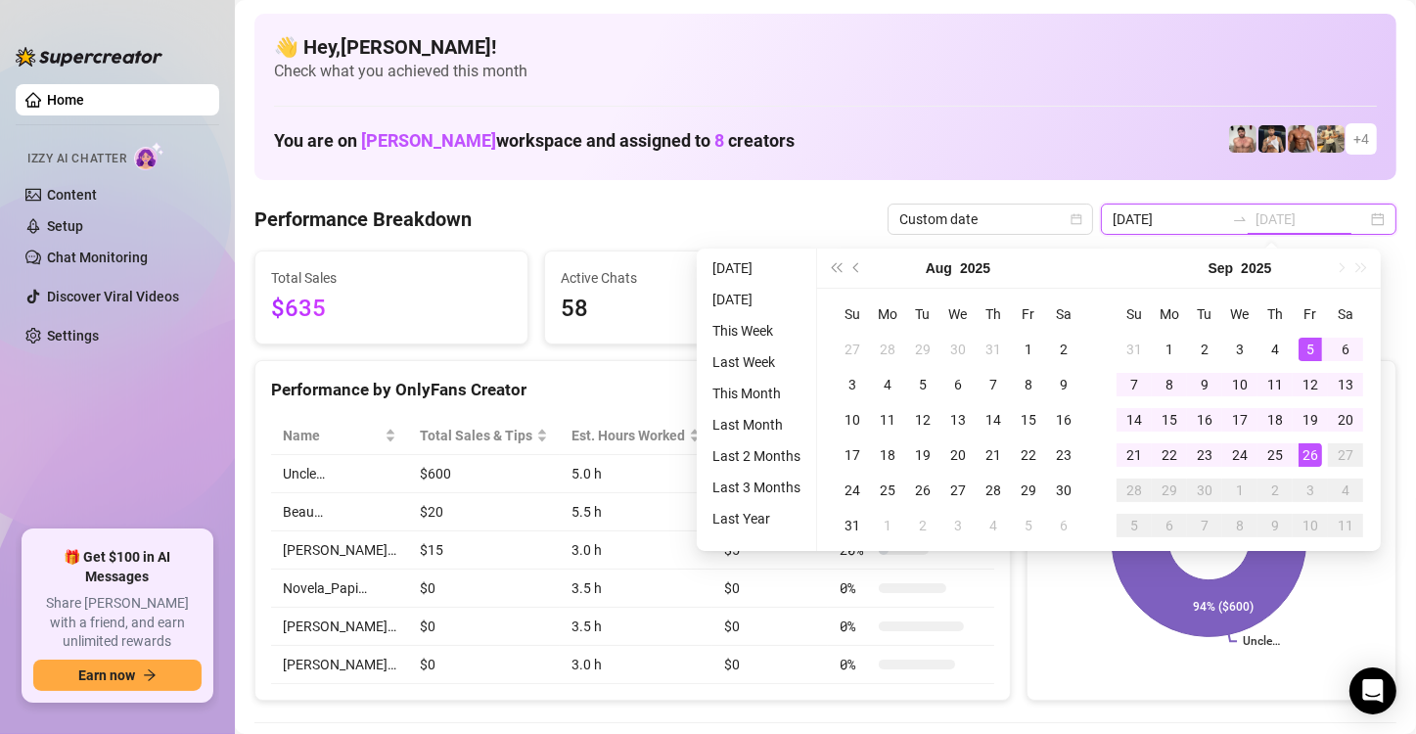
type input "[DATE]"
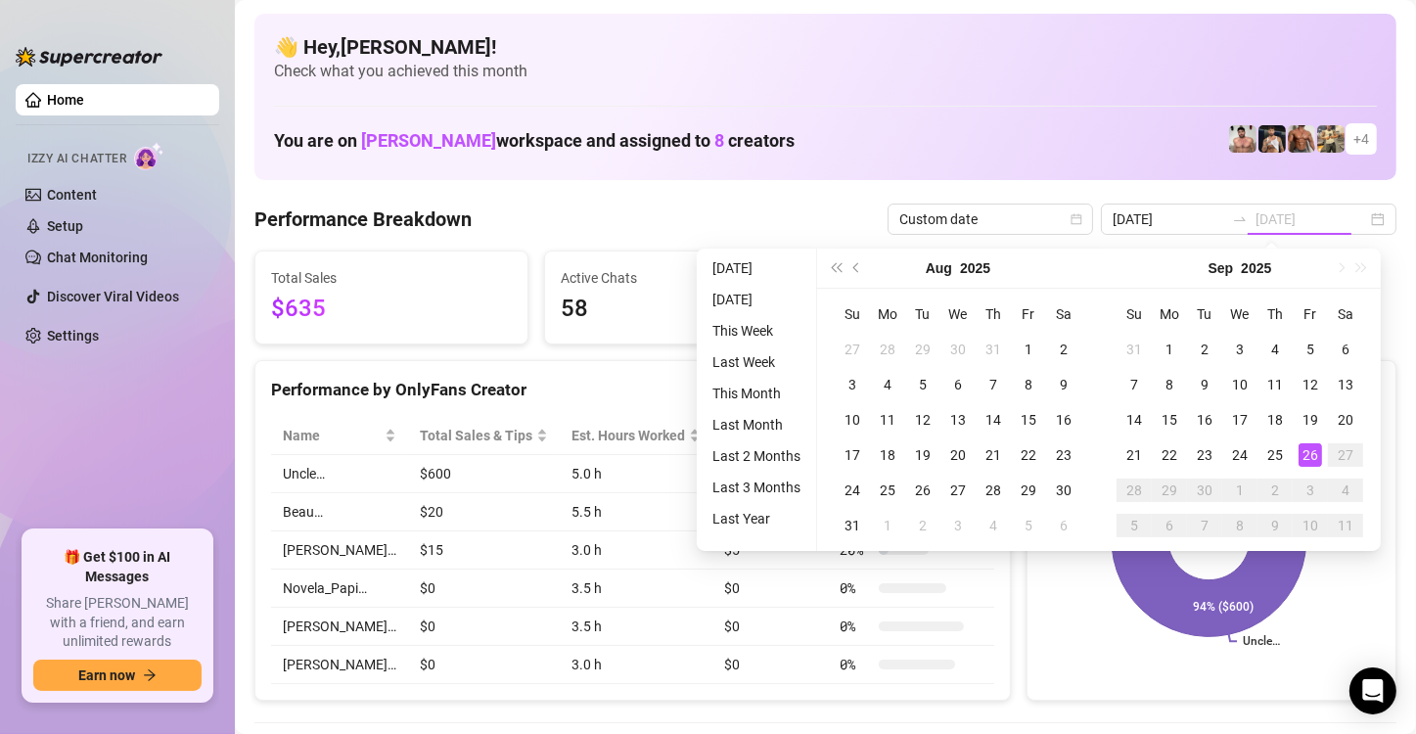
click at [1306, 457] on div "26" at bounding box center [1310, 454] width 23 height 23
click at [1308, 457] on div "26" at bounding box center [1310, 454] width 23 height 23
